Goal: Task Accomplishment & Management: Manage account settings

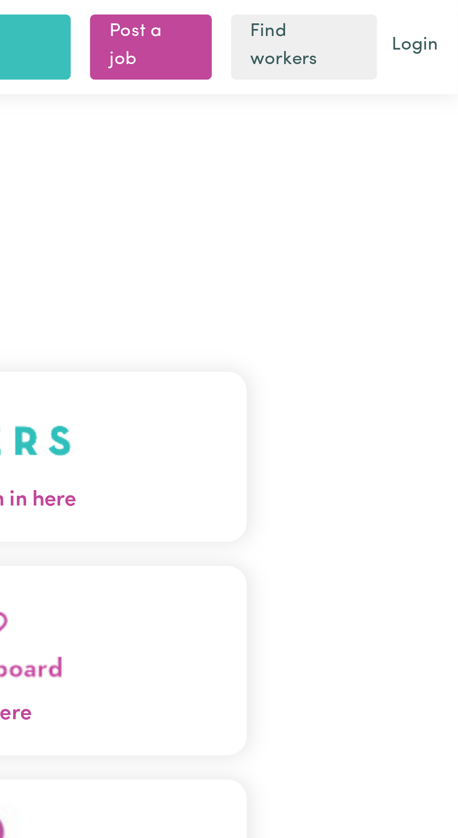
click at [337, 194] on button "Care workers and care seekers sign in here" at bounding box center [229, 176] width 294 height 65
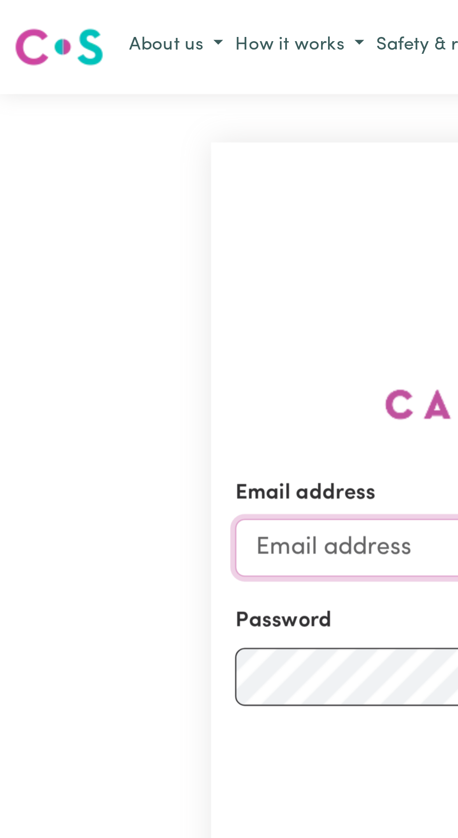
click at [113, 223] on input "Email address" at bounding box center [228, 212] width 275 height 22
type input "[EMAIL_ADDRESS][DOMAIN_NAME]"
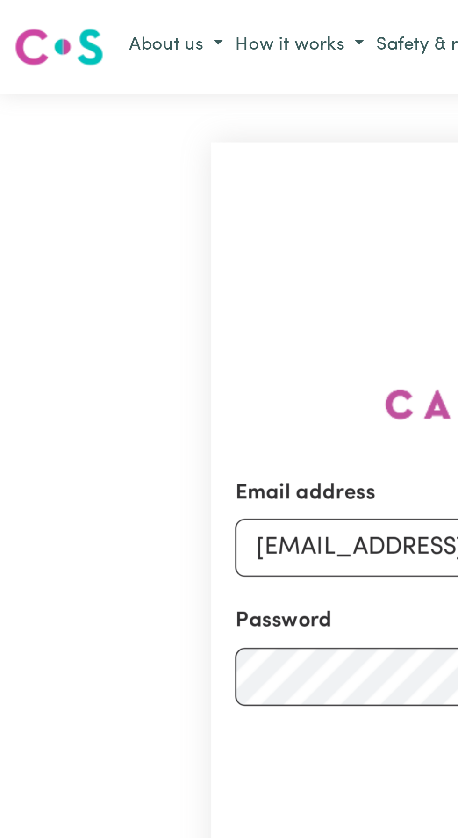
click at [207, 285] on button "Sign In" at bounding box center [229, 295] width 45 height 21
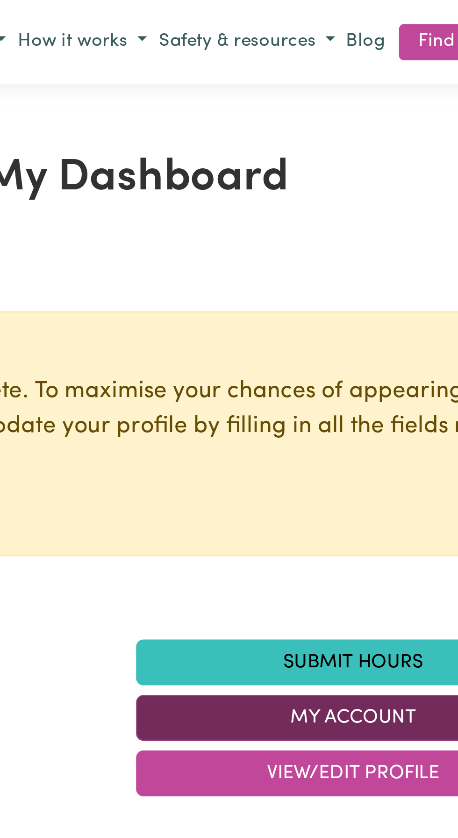
click at [303, 277] on button "My Account" at bounding box center [313, 278] width 168 height 18
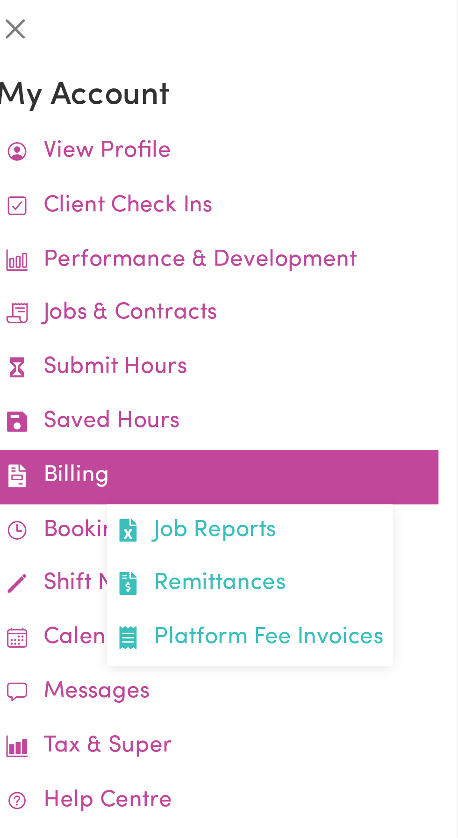
click at [315, 186] on link "Billing Job Reports Remittances Platform Fee Invoices" at bounding box center [365, 184] width 172 height 21
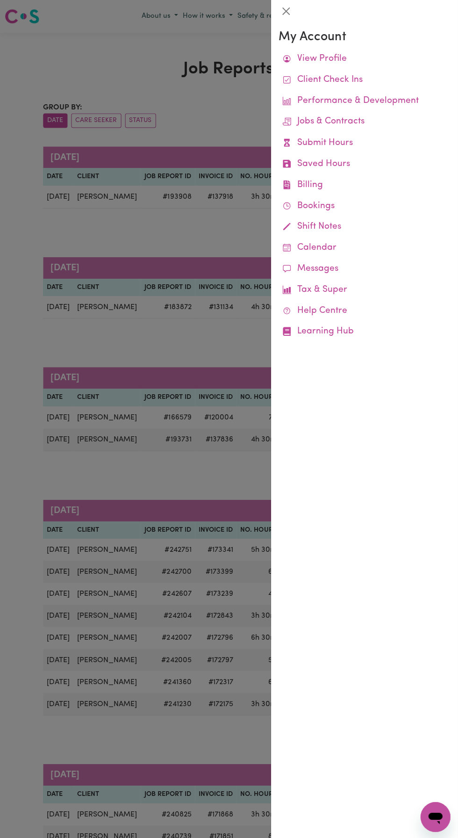
click at [104, 269] on div at bounding box center [229, 419] width 458 height 838
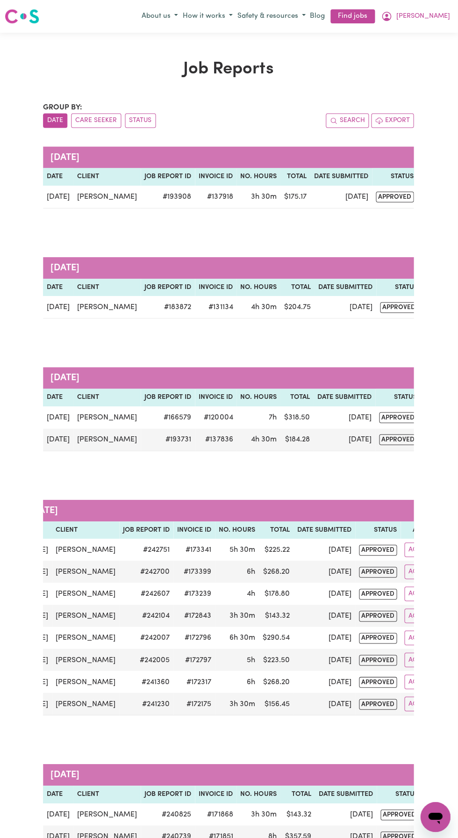
scroll to position [0, 33]
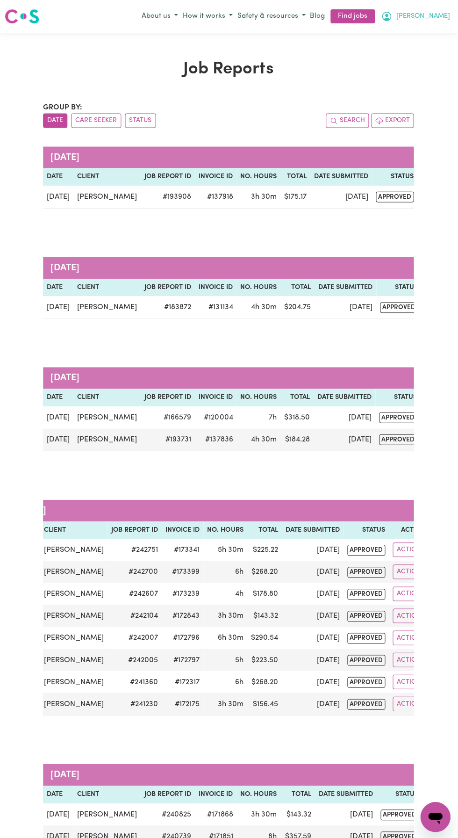
click at [446, 15] on button "[PERSON_NAME]" at bounding box center [415, 16] width 73 height 16
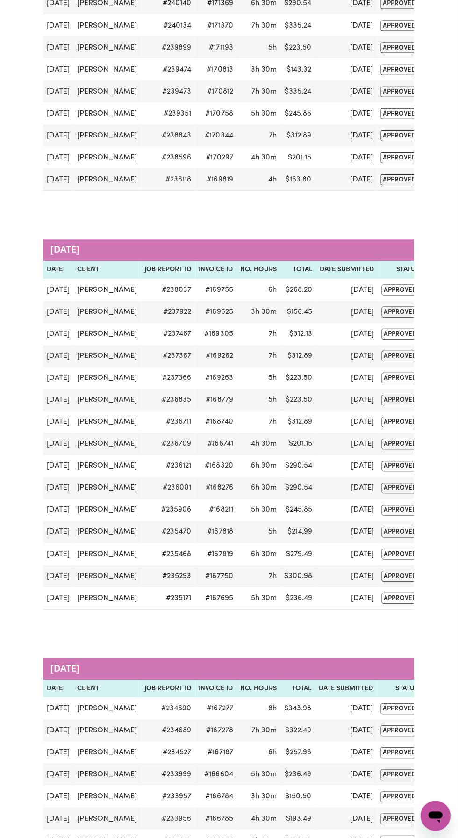
scroll to position [0, 30]
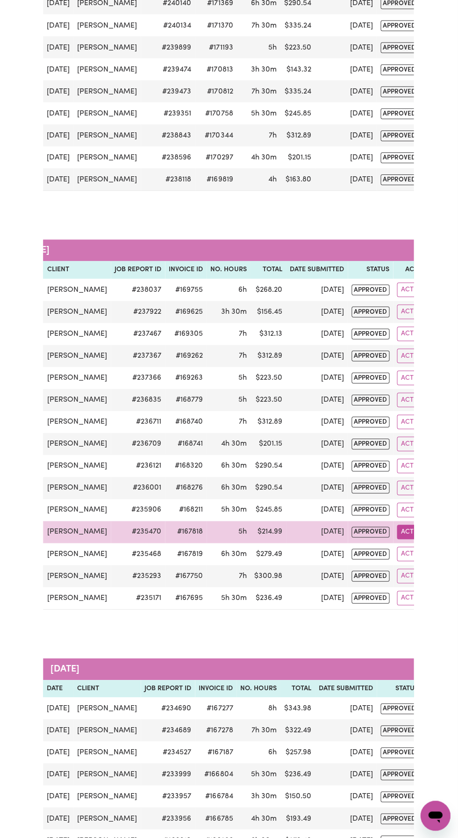
click at [399, 525] on button "Actions" at bounding box center [415, 532] width 36 height 14
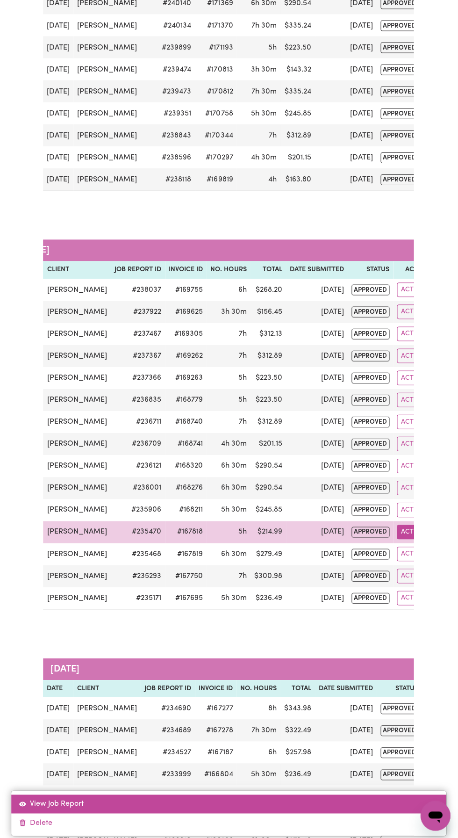
click at [84, 813] on link "View Job Report" at bounding box center [229, 803] width 434 height 19
select select "pm"
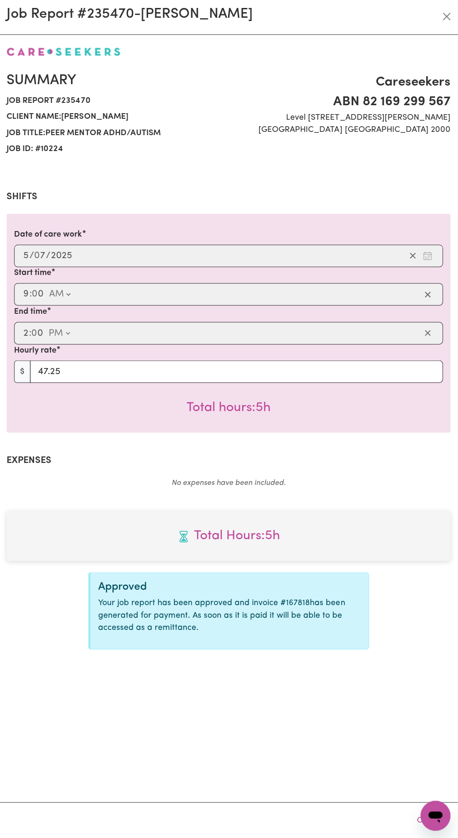
select select "49.12-Weekday"
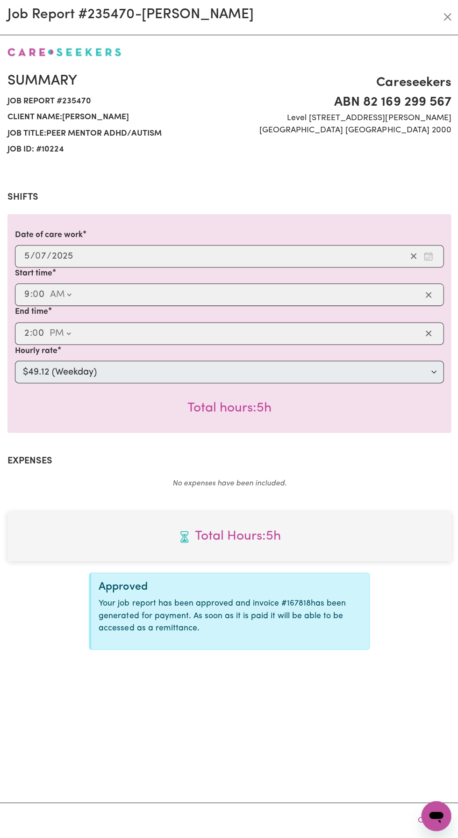
scroll to position [874, 0]
click at [447, 14] on button "Close" at bounding box center [446, 17] width 15 height 15
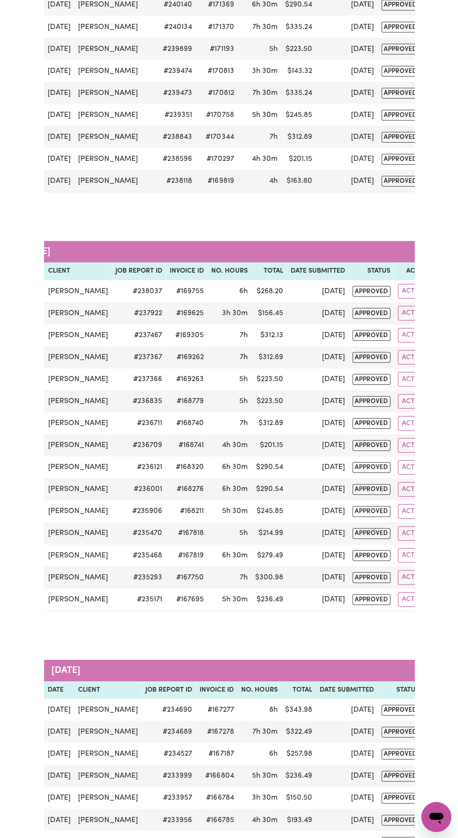
scroll to position [0, 0]
